Goal: Task Accomplishment & Management: Use online tool/utility

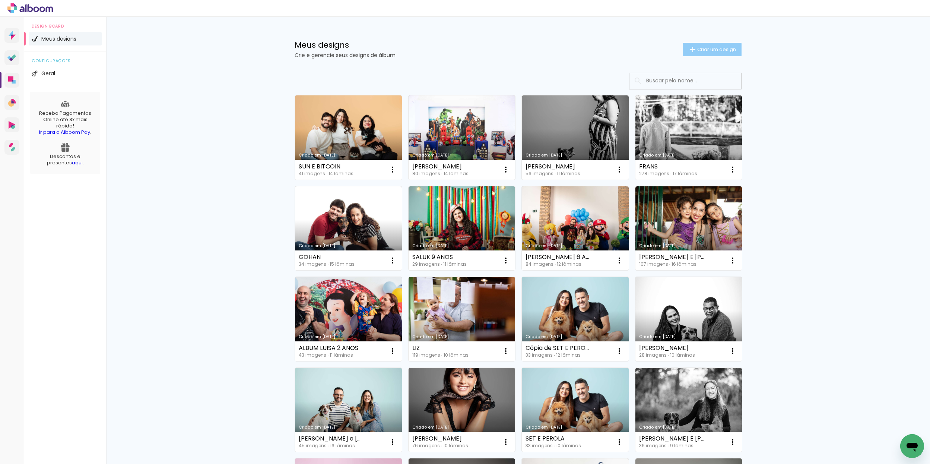
click at [724, 50] on span "Criar um design" at bounding box center [716, 49] width 39 height 5
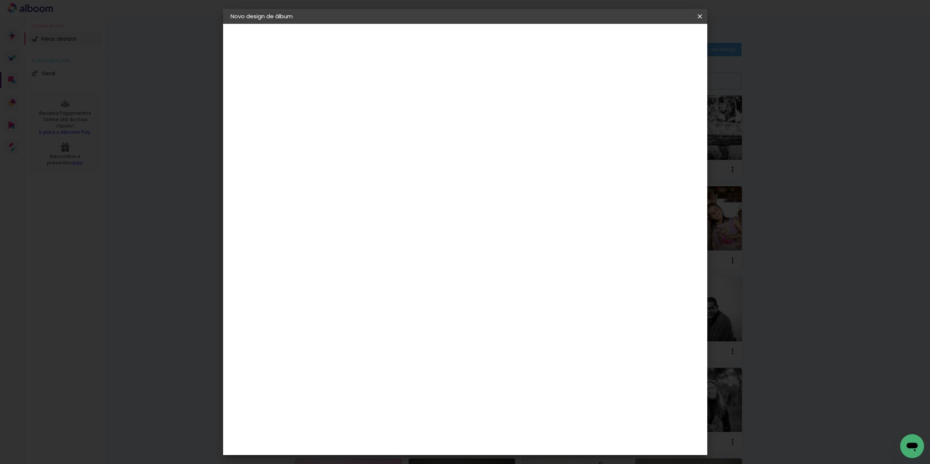
click at [352, 99] on input at bounding box center [352, 100] width 0 height 12
type input "CRISTAL"
type paper-input "CRISTAL"
click at [0, 0] on slot "Avançar" at bounding box center [0, 0] width 0 height 0
click at [358, 143] on input at bounding box center [371, 141] width 75 height 9
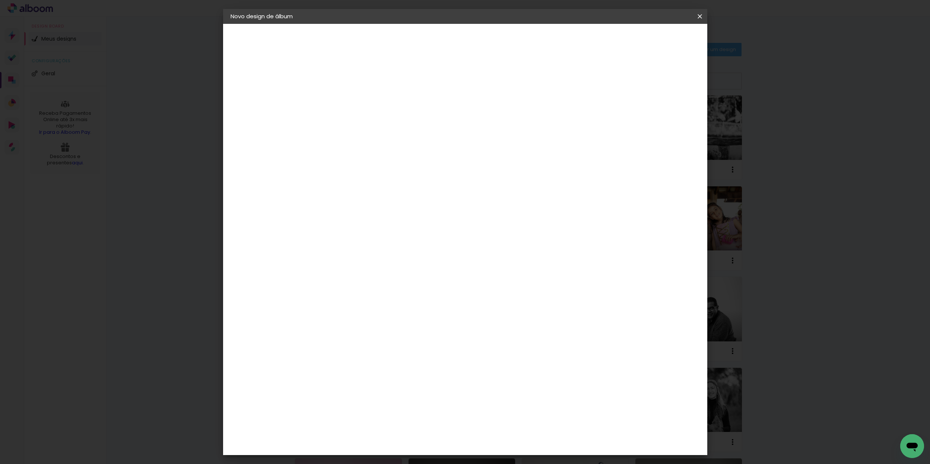
type input "GO"
type paper-input "GO"
click at [365, 168] on div "Go image" at bounding box center [356, 170] width 18 height 12
click at [471, 43] on paper-button "Avançar" at bounding box center [453, 39] width 36 height 13
click at [381, 124] on input "text" at bounding box center [366, 130] width 29 height 12
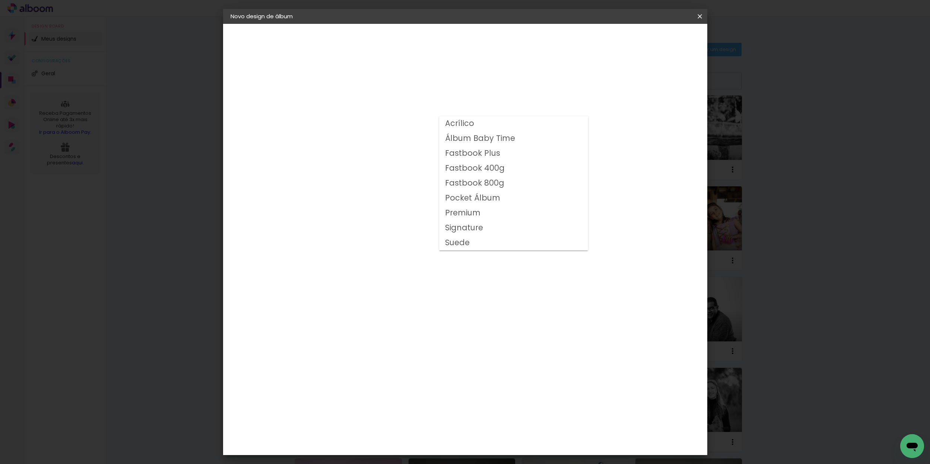
click at [0, 0] on slot "Fastbook 800g" at bounding box center [0, 0] width 0 height 0
type input "Fastbook 800g"
click at [403, 324] on span "20 × 20" at bounding box center [385, 336] width 35 height 24
click at [474, 44] on paper-button "Avançar" at bounding box center [455, 39] width 36 height 13
type input "3"
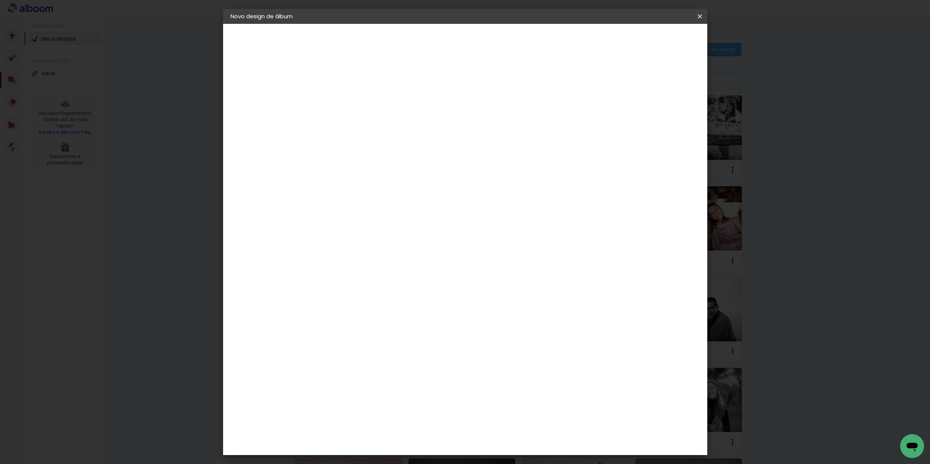
type paper-input "3"
click at [355, 77] on input "3" at bounding box center [347, 80] width 26 height 9
type input "4"
type paper-input "4"
click at [356, 77] on input "4" at bounding box center [347, 80] width 26 height 9
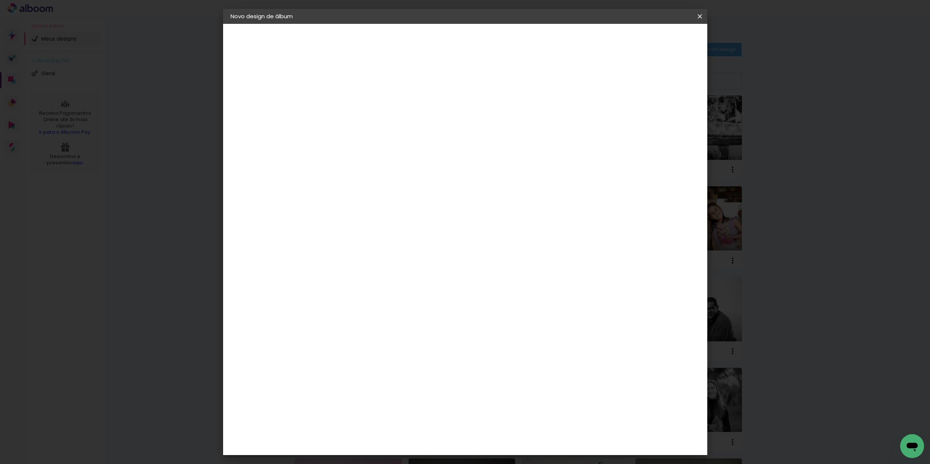
type input "5"
type paper-input "5"
click at [355, 77] on input "5" at bounding box center [347, 80] width 26 height 9
click at [617, 78] on div at bounding box center [613, 80] width 7 height 7
type paper-checkbox "on"
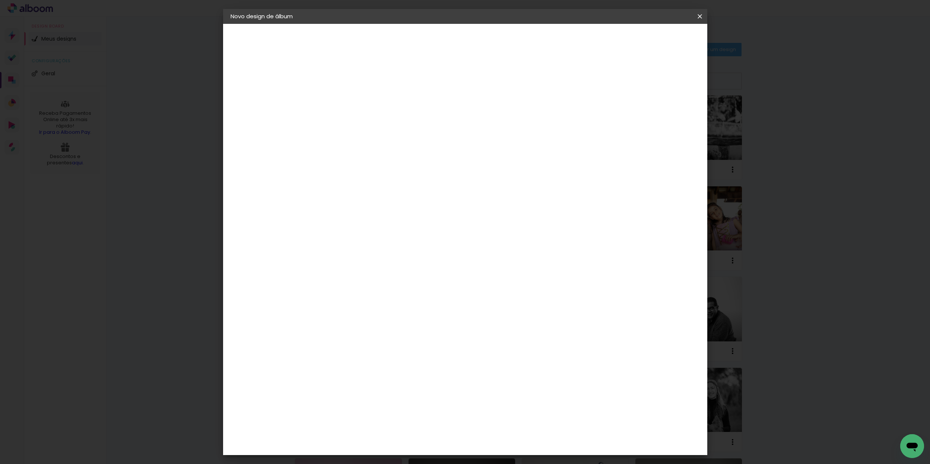
click at [659, 40] on span "Iniciar design" at bounding box center [642, 39] width 34 height 5
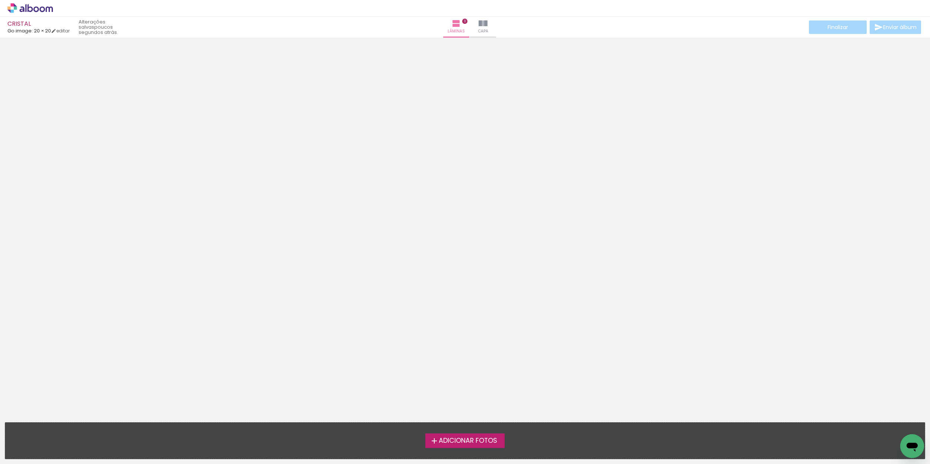
click at [472, 437] on span "Adicionar Fotos" at bounding box center [468, 440] width 58 height 7
click at [0, 0] on input "file" at bounding box center [0, 0] width 0 height 0
